Goal: Information Seeking & Learning: Learn about a topic

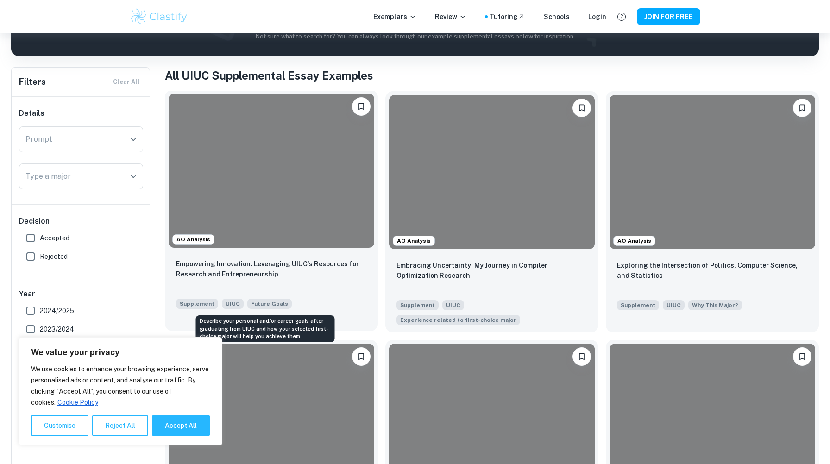
scroll to position [141, 0]
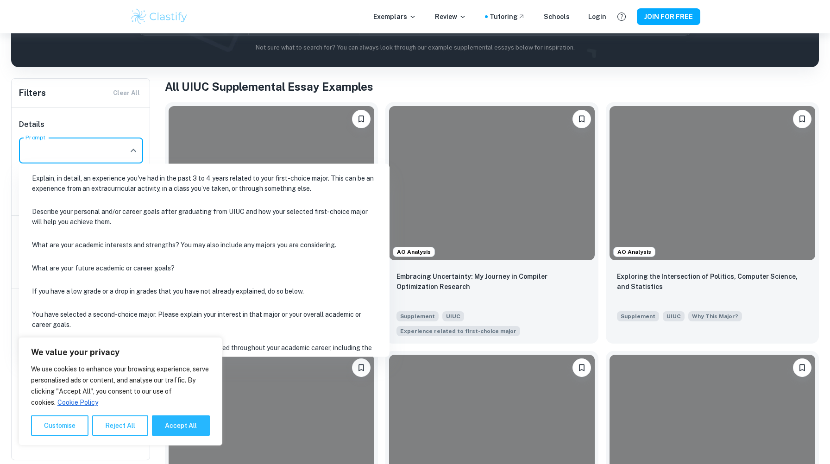
click at [80, 156] on input "Prompt" at bounding box center [74, 151] width 102 height 18
click at [81, 224] on li "Describe your personal and/or career goals after graduating from UIUC and how y…" at bounding box center [204, 216] width 363 height 31
type input "Describe your personal and/or career goals after graduating from UIUC and how y…"
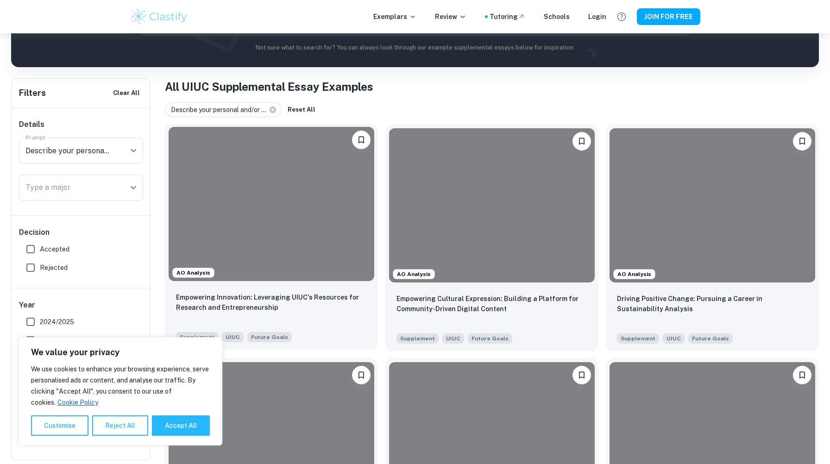
click at [243, 313] on div "Empowering Innovation: Leveraging UIUC's Resources for Research and Entrepreneu…" at bounding box center [271, 307] width 191 height 31
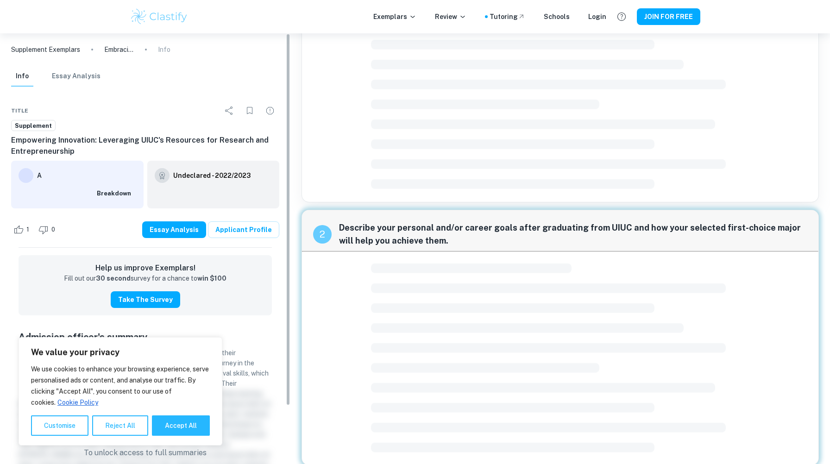
scroll to position [180, 0]
